Goal: Task Accomplishment & Management: Use online tool/utility

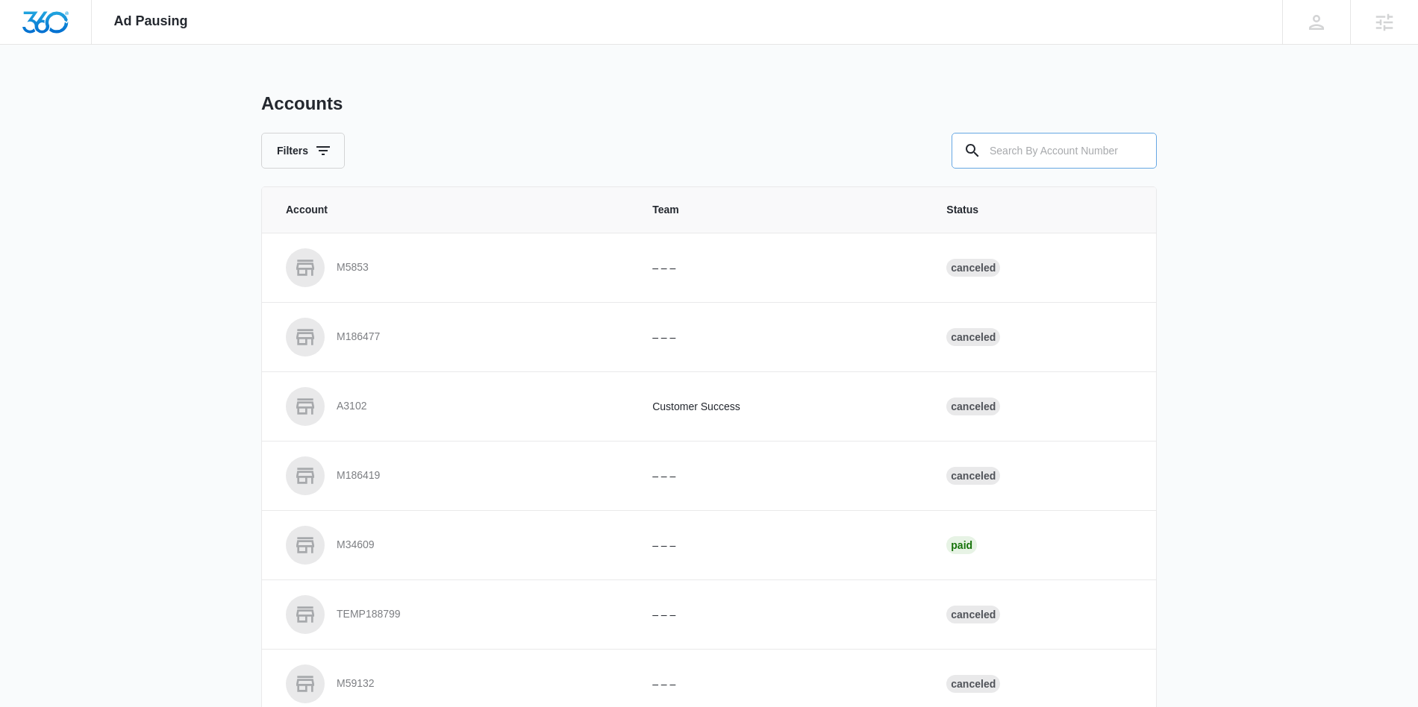
click at [1056, 148] on input "text" at bounding box center [1053, 151] width 205 height 36
paste input "M307307"
type input "M307307"
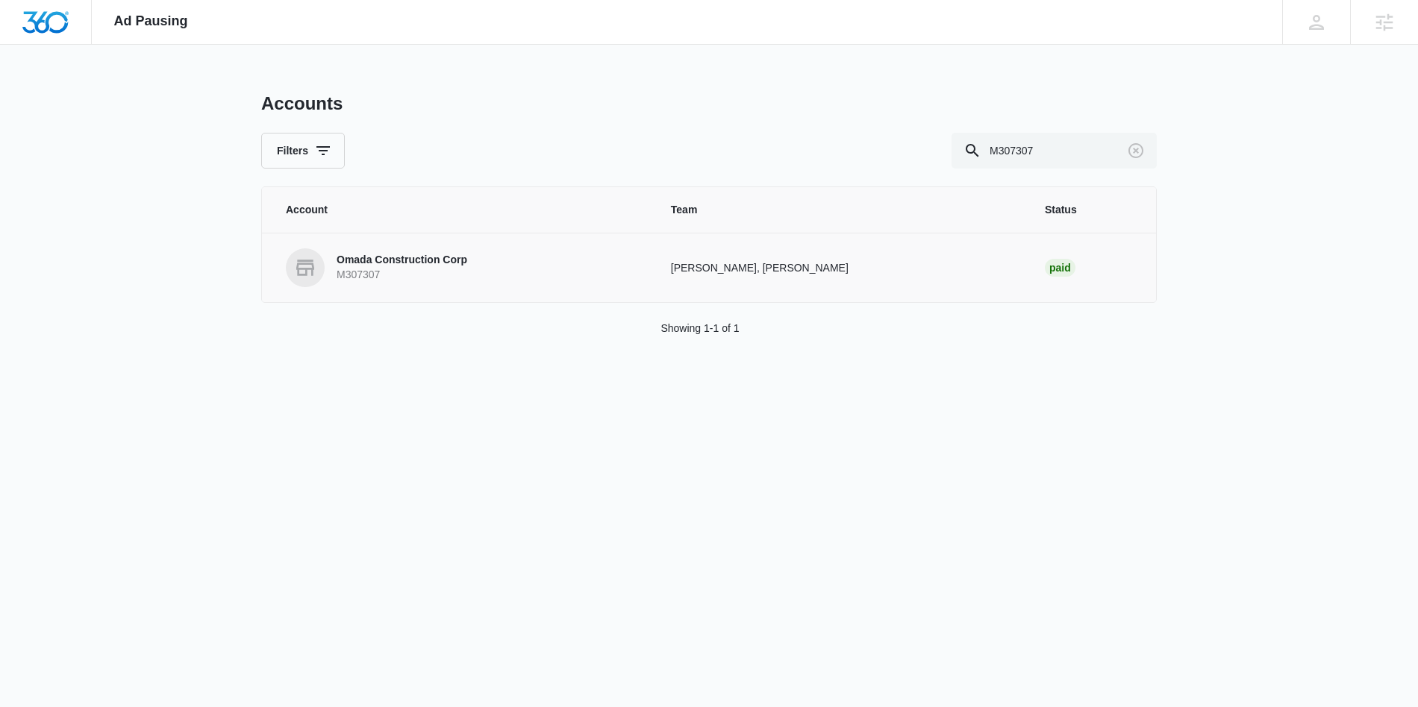
click at [462, 266] on p "Omada Construction Corp" at bounding box center [401, 260] width 131 height 15
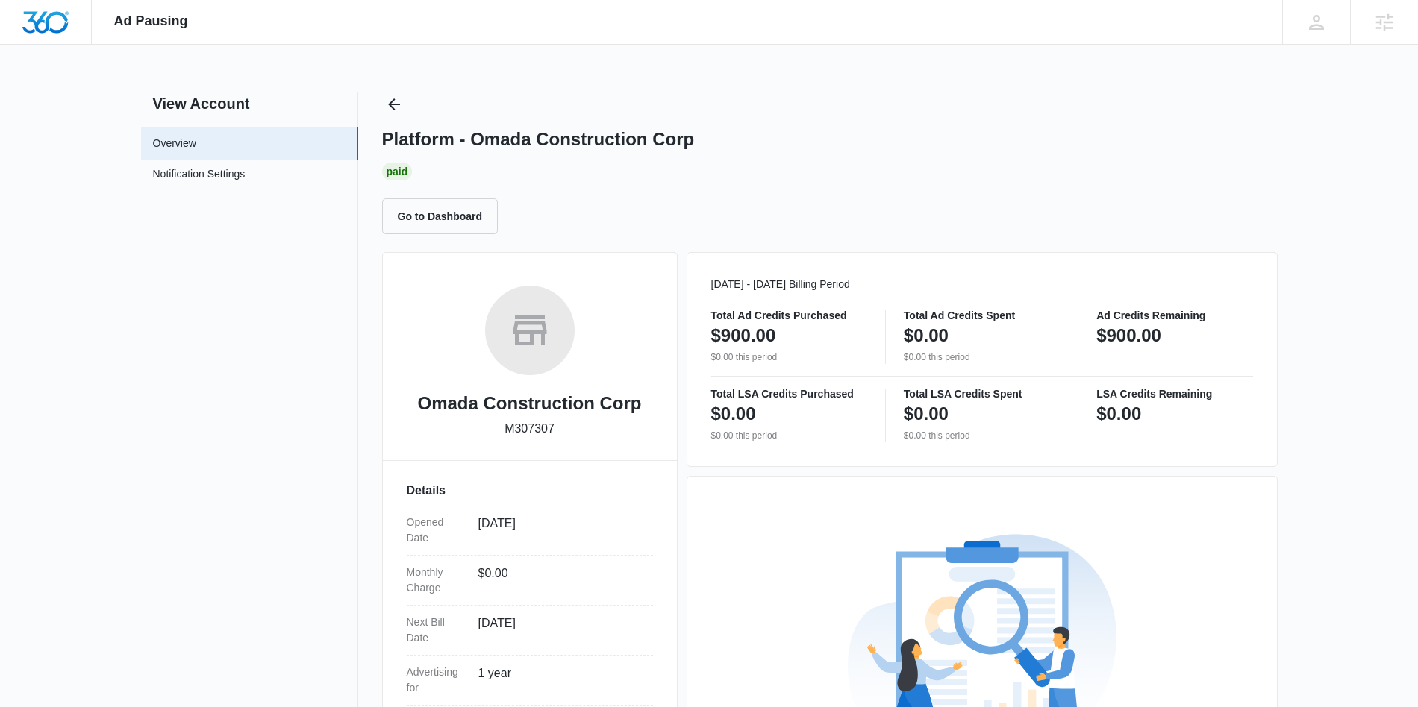
scroll to position [243, 0]
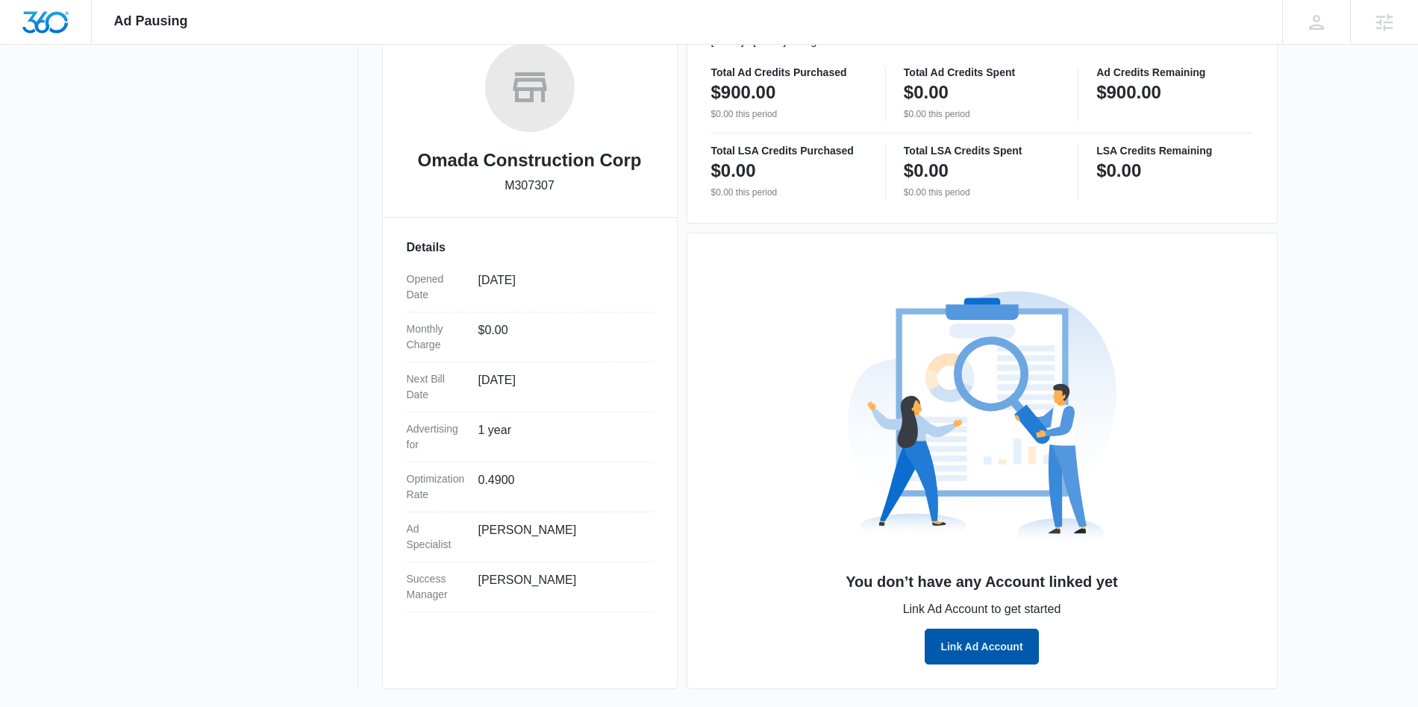
click at [977, 651] on button "Link Ad Account" at bounding box center [980, 647] width 113 height 36
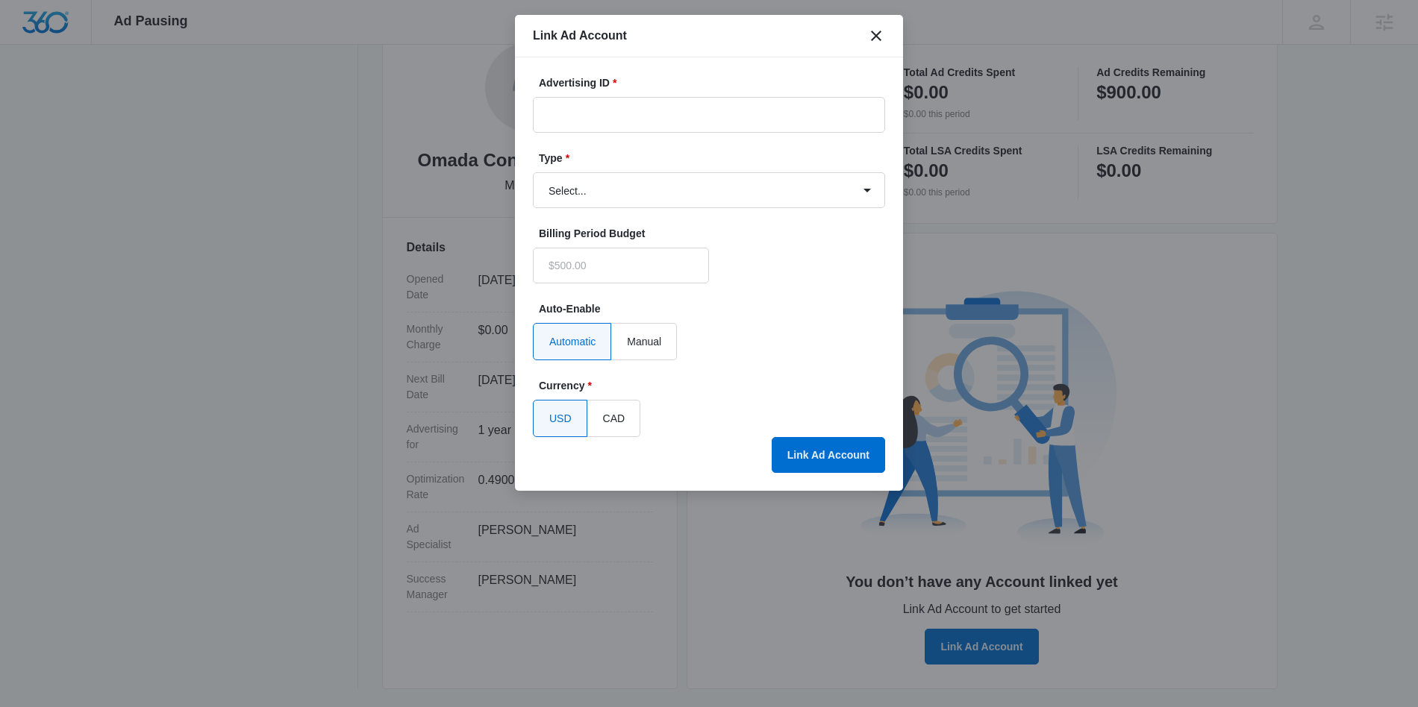
type input "$0.00"
click at [680, 117] on input "Advertising ID *" at bounding box center [709, 115] width 352 height 36
paste input "168-968-0941"
type input "168-968-0941"
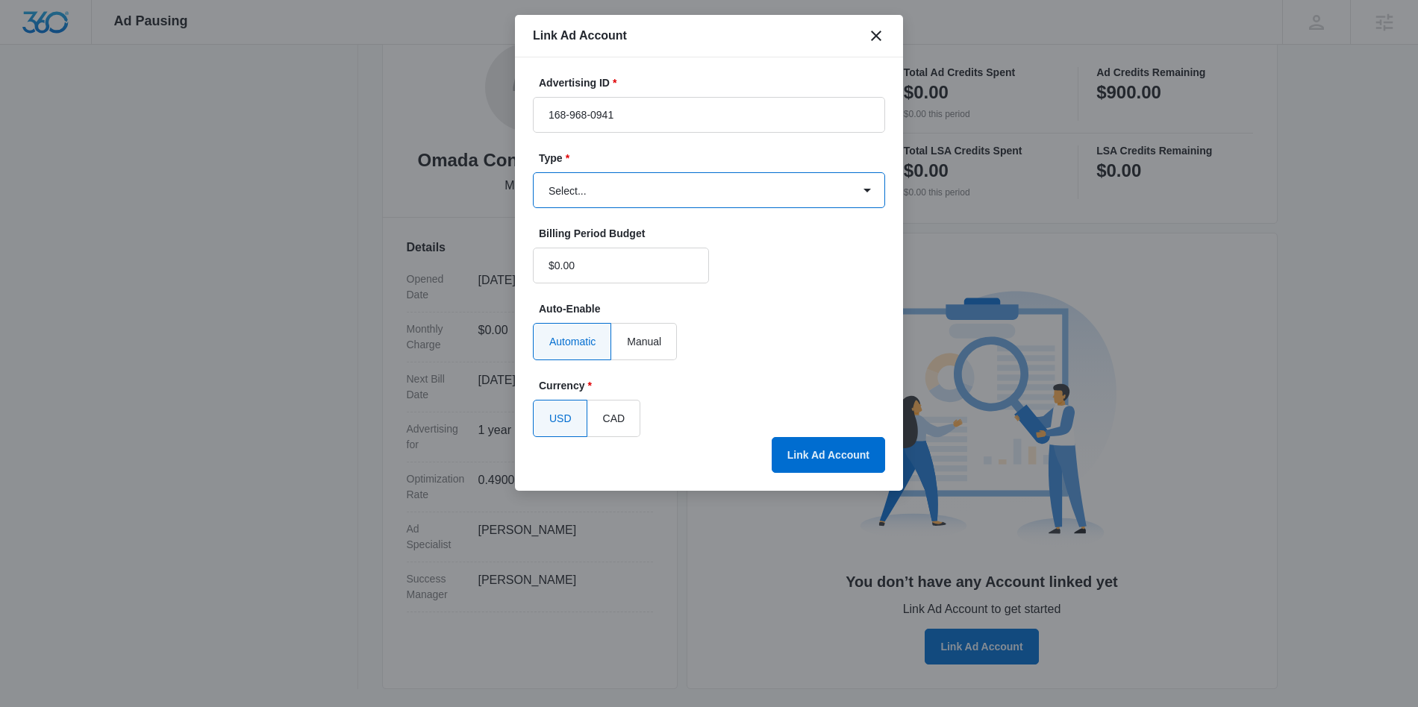
click at [673, 181] on select "Select... Bing Ads Facebook Ads Google Ads" at bounding box center [709, 190] width 352 height 36
select select "google"
click at [533, 172] on select "Select... Bing Ads Facebook Ads Google Ads" at bounding box center [709, 190] width 352 height 36
click at [805, 441] on button "Link Ad Account" at bounding box center [827, 455] width 113 height 36
